Goal: Task Accomplishment & Management: Use online tool/utility

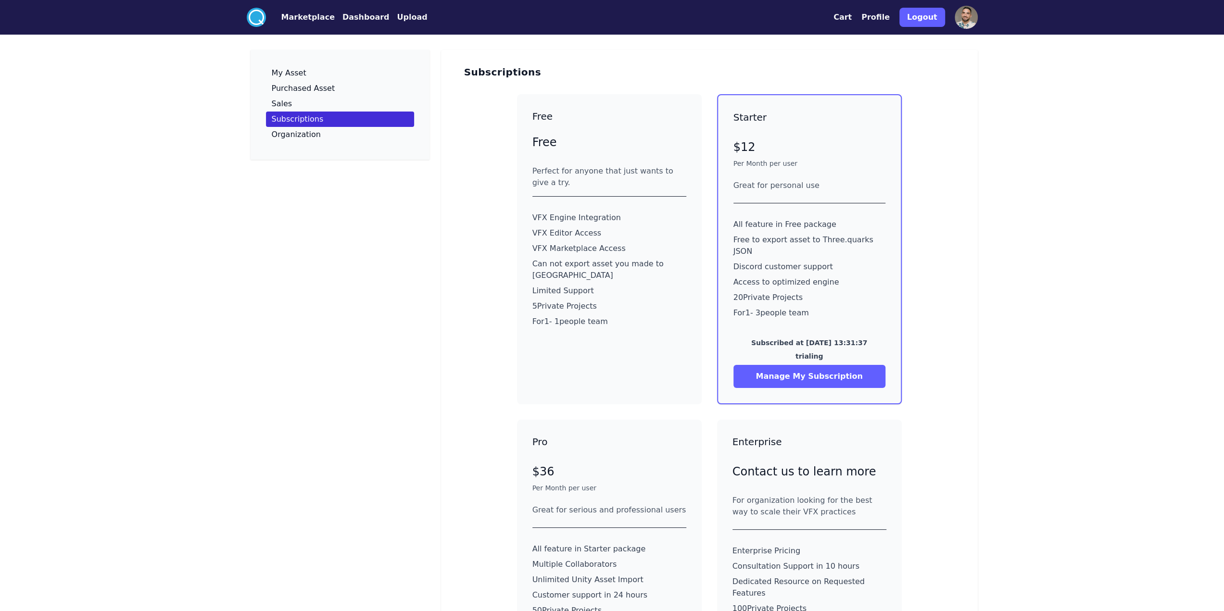
click at [321, 17] on button "Marketplace" at bounding box center [307, 18] width 53 height 12
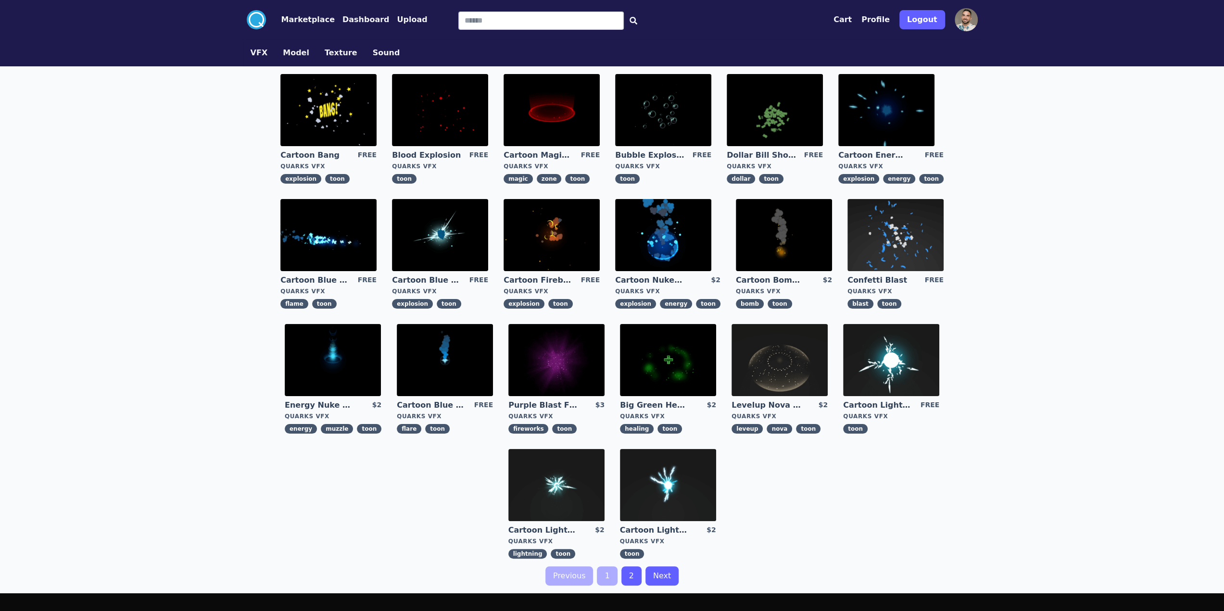
click at [353, 15] on button "Dashboard" at bounding box center [365, 20] width 47 height 12
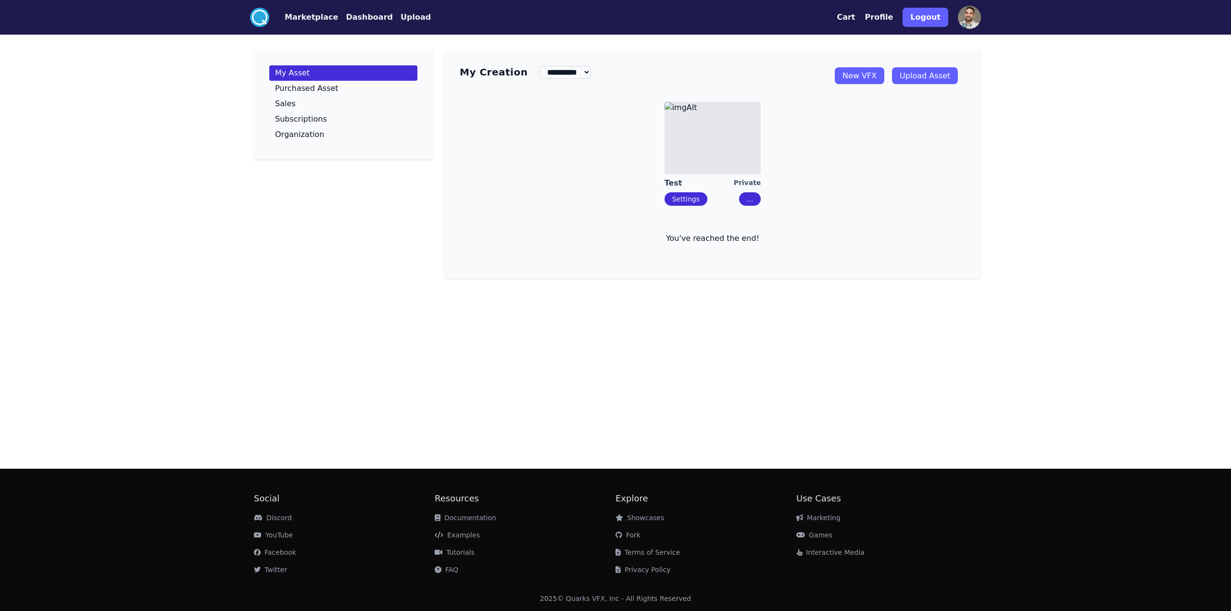
click at [710, 139] on img at bounding box center [713, 138] width 96 height 72
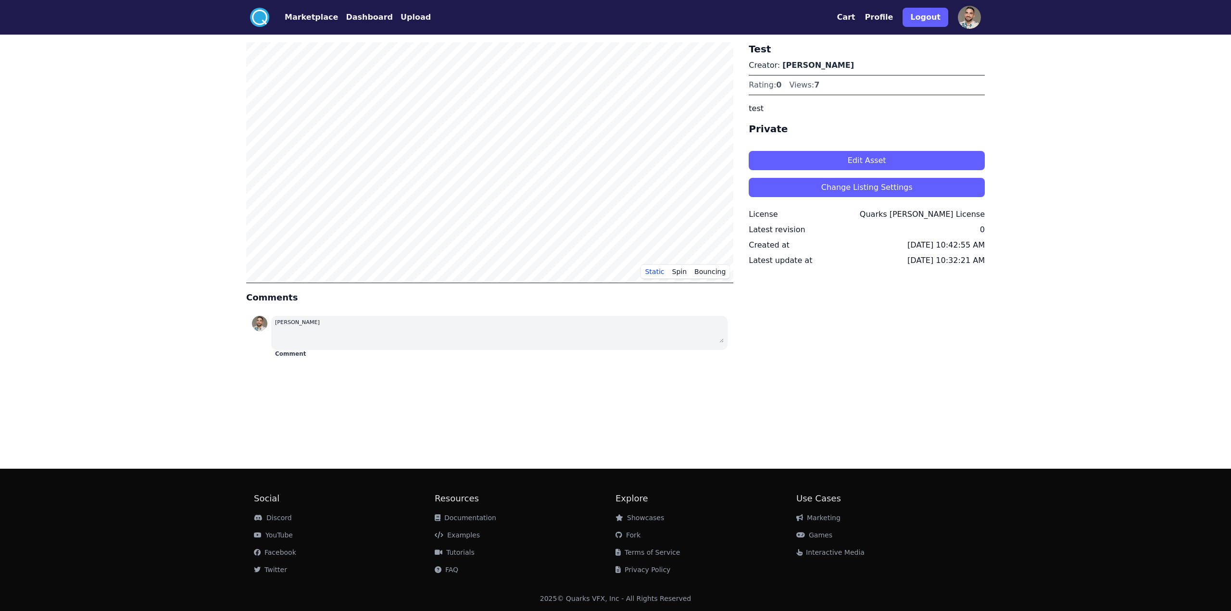
click at [771, 161] on button "Edit Asset" at bounding box center [867, 160] width 236 height 19
